Goal: Find specific page/section: Find specific page/section

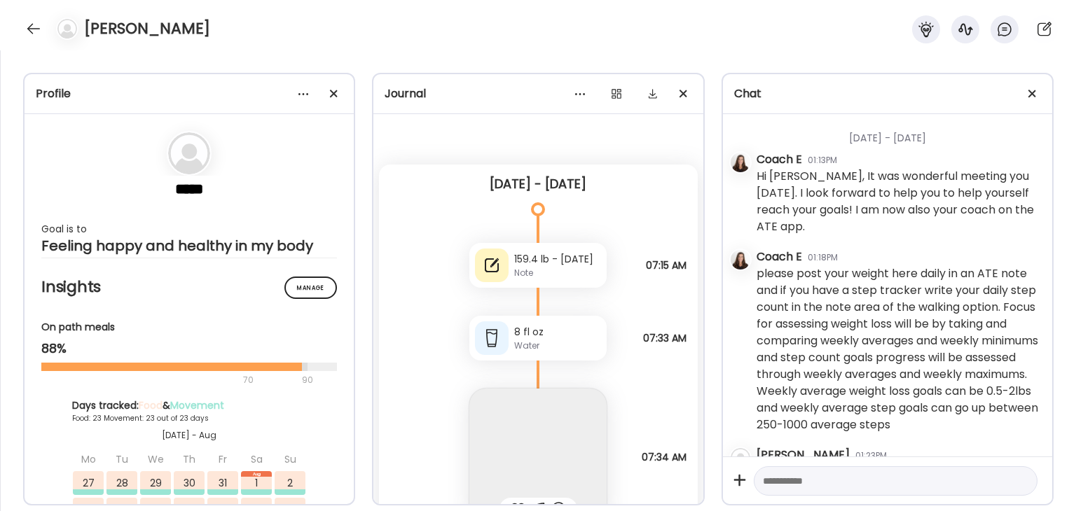
scroll to position [4114, 0]
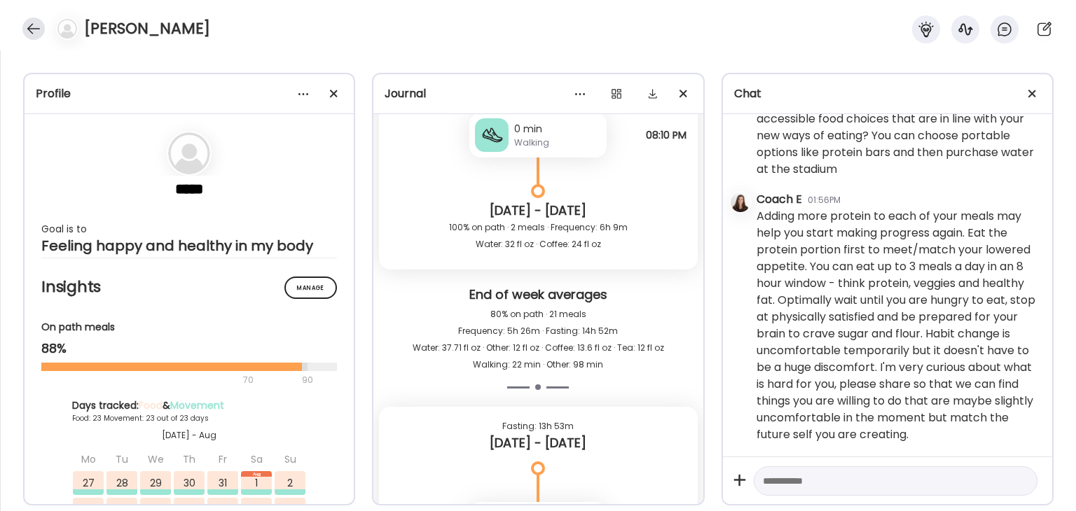
click at [39, 22] on div at bounding box center [33, 29] width 22 height 22
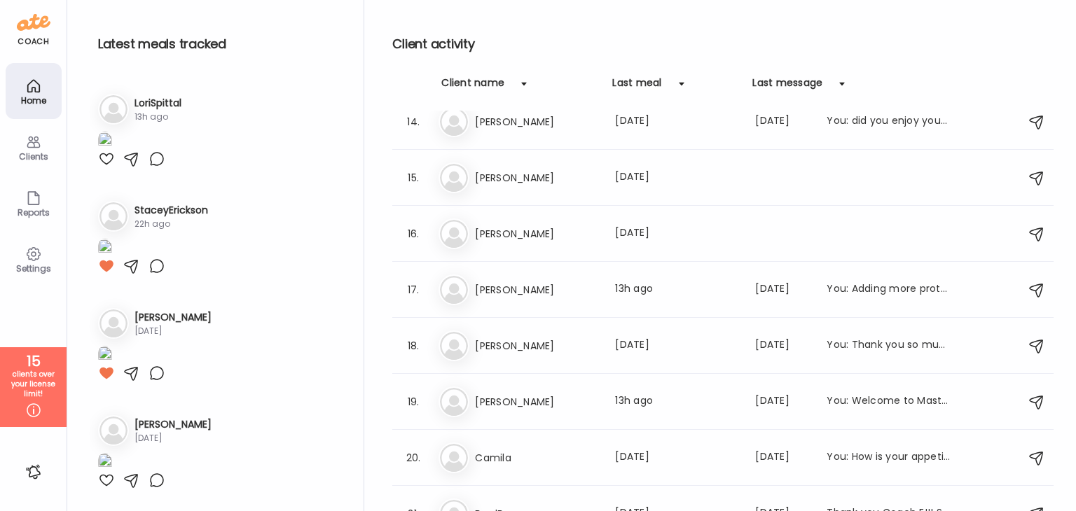
scroll to position [881, 0]
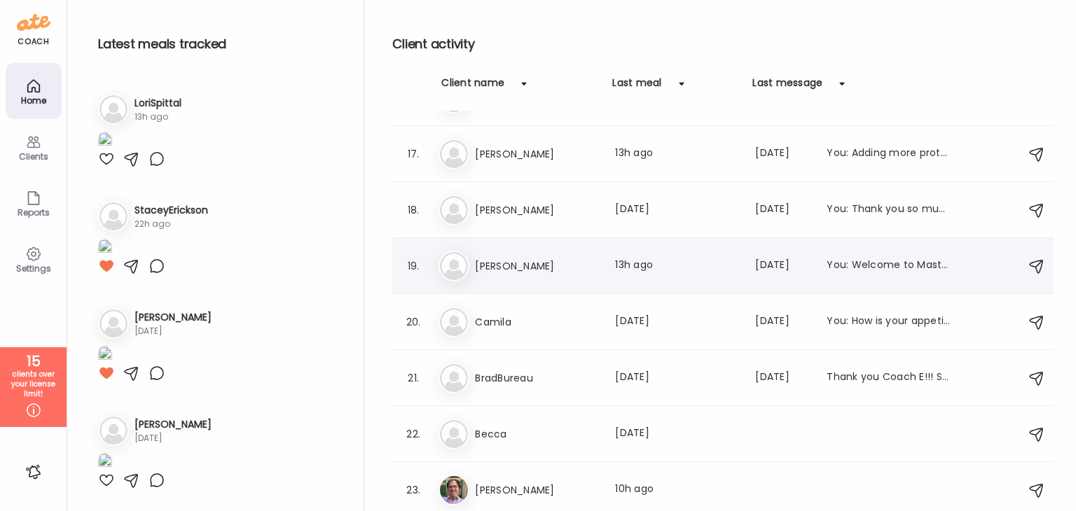
click at [513, 270] on h3 "[PERSON_NAME]" at bounding box center [536, 266] width 123 height 17
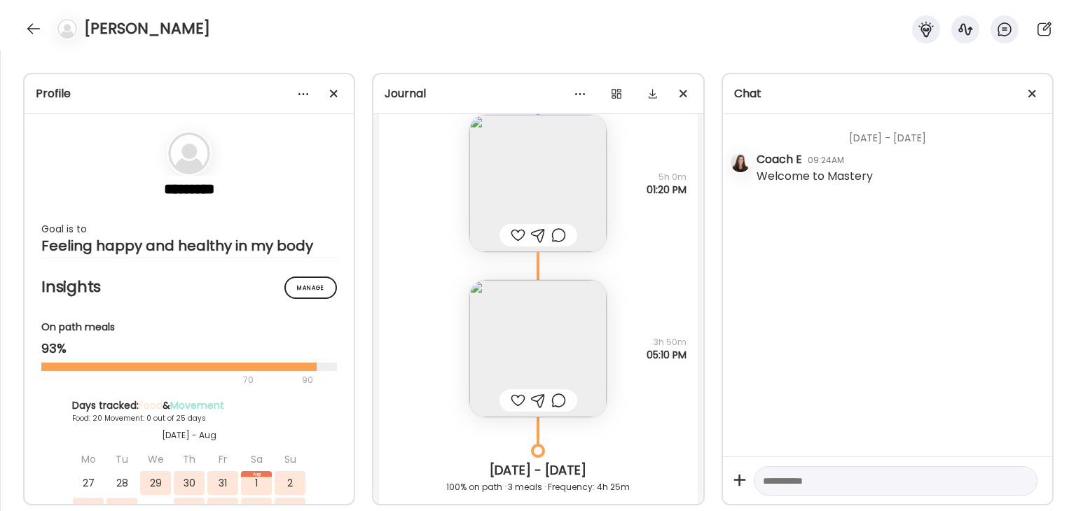
scroll to position [16418, 0]
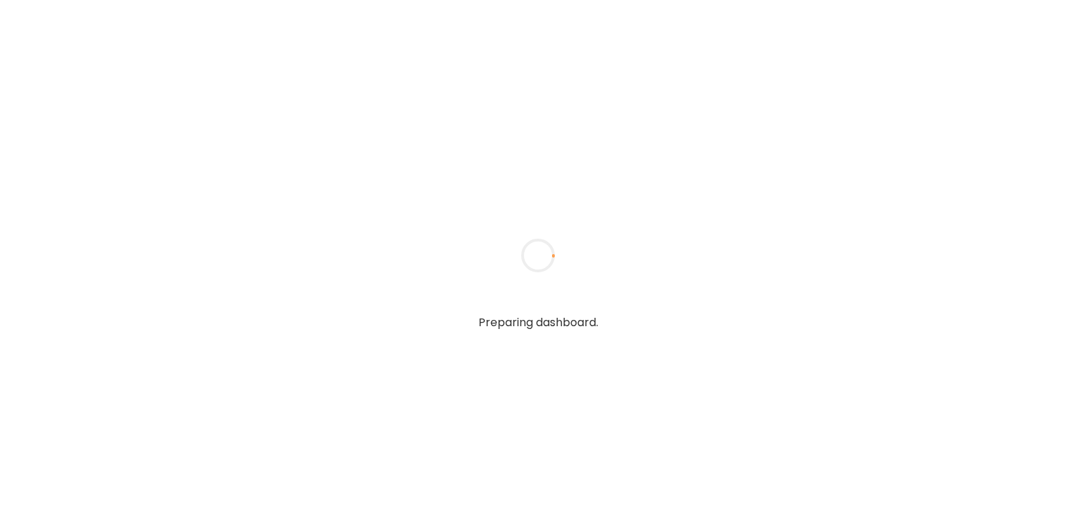
type input "**********"
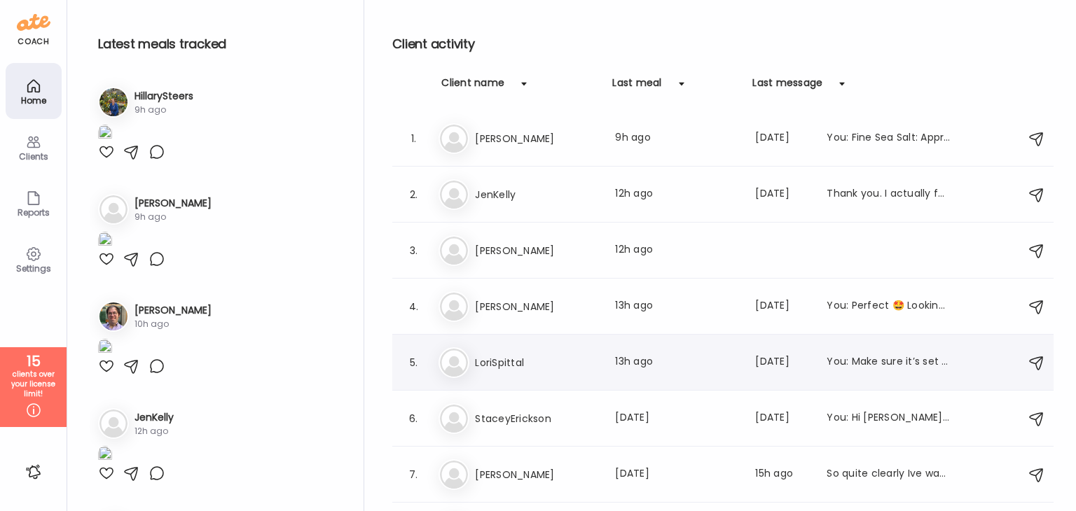
click at [516, 362] on h3 "LoriSpittal" at bounding box center [536, 362] width 123 height 17
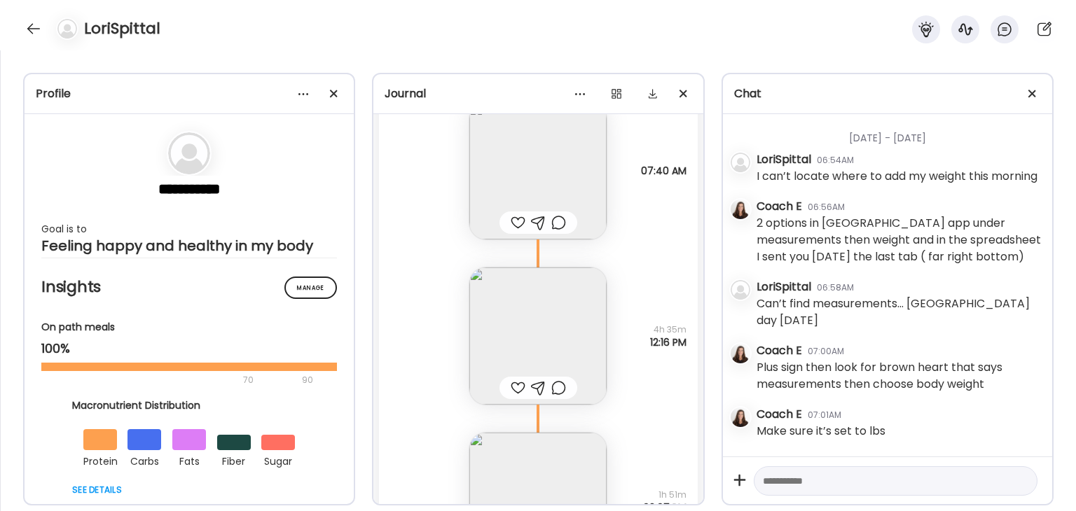
scroll to position [15372, 0]
